Goal: Find specific page/section: Find specific page/section

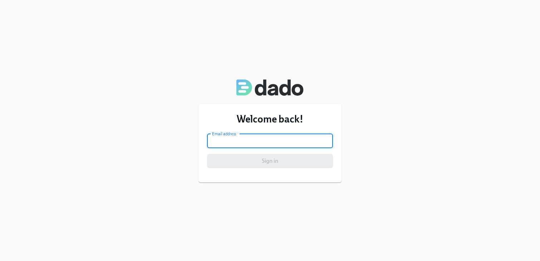
click at [276, 144] on input "email" at bounding box center [270, 141] width 126 height 14
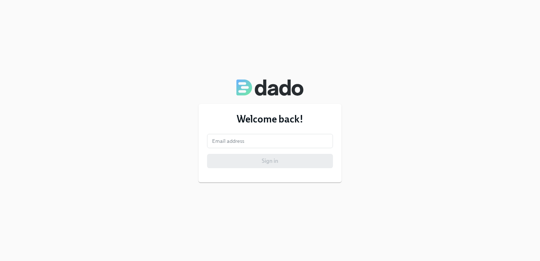
type input "sona.izmir@udemy.com"
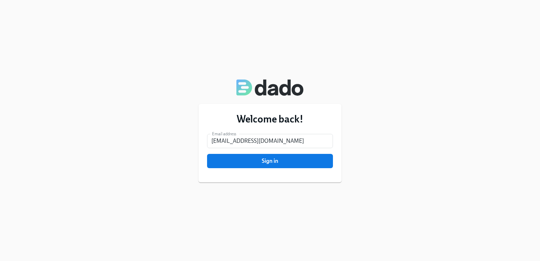
click at [267, 168] on div "Welcome back! Email address sona.izmir@udemy.com Email address Sign in" at bounding box center [270, 143] width 143 height 79
click at [265, 164] on span "Sign in" at bounding box center [270, 161] width 116 height 7
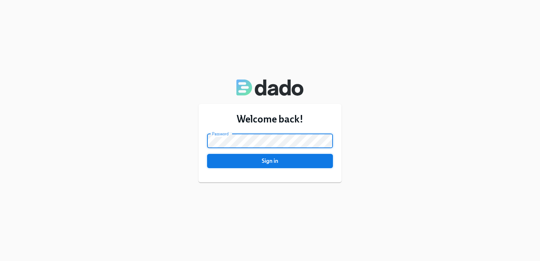
click at [271, 163] on span "Sign in" at bounding box center [270, 161] width 116 height 7
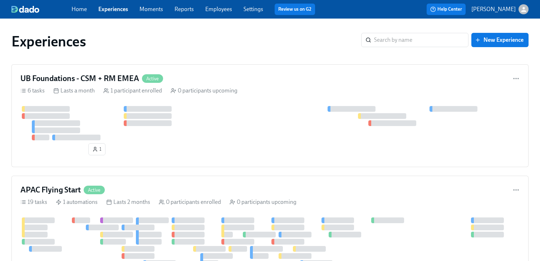
scroll to position [200, 0]
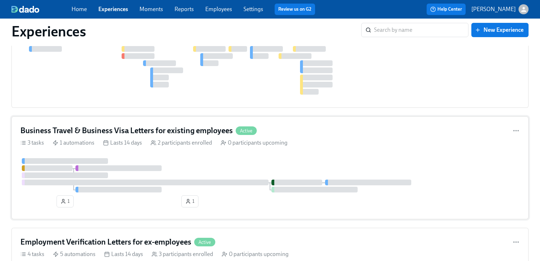
click at [194, 131] on h4 "Business Travel & Business Visa Letters for existing employees" at bounding box center [126, 131] width 212 height 11
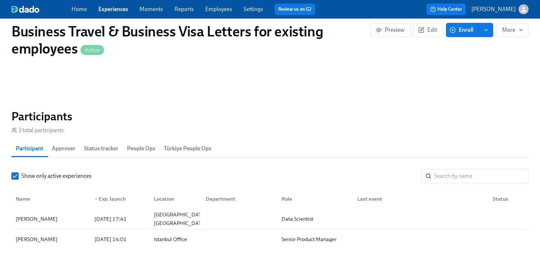
scroll to position [601, 0]
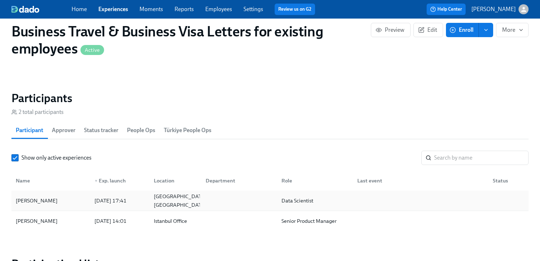
click at [63, 203] on div "Aditya Bucha" at bounding box center [51, 201] width 76 height 14
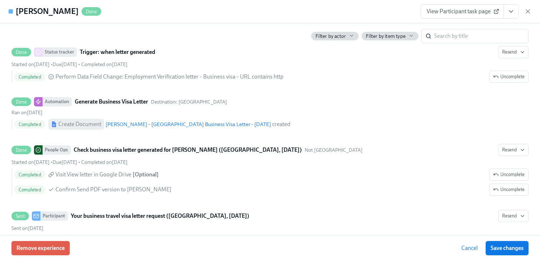
scroll to position [370, 0]
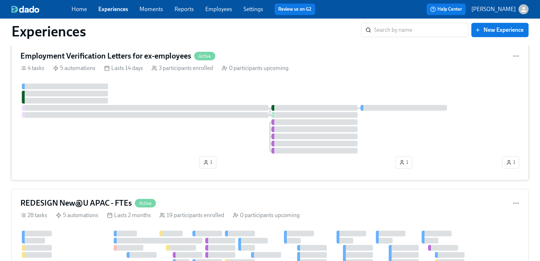
scroll to position [391, 0]
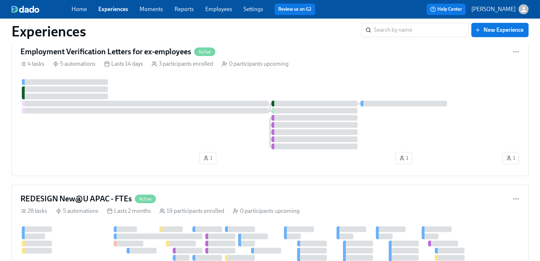
click at [149, 45] on div "Experiences ​ New Experience" at bounding box center [270, 31] width 529 height 29
click at [148, 53] on h4 "Employment Verification Letters for ex-employees" at bounding box center [105, 51] width 171 height 11
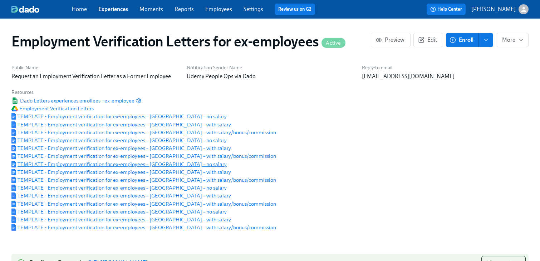
click at [161, 167] on span "TEMPLATE - Employment verification for ex-employees – Ireland – no salary" at bounding box center [118, 164] width 215 height 7
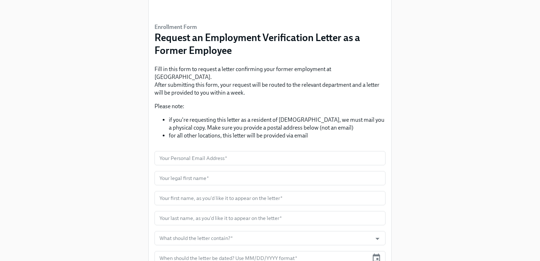
scroll to position [123, 0]
